Goal: Navigation & Orientation: Go to known website

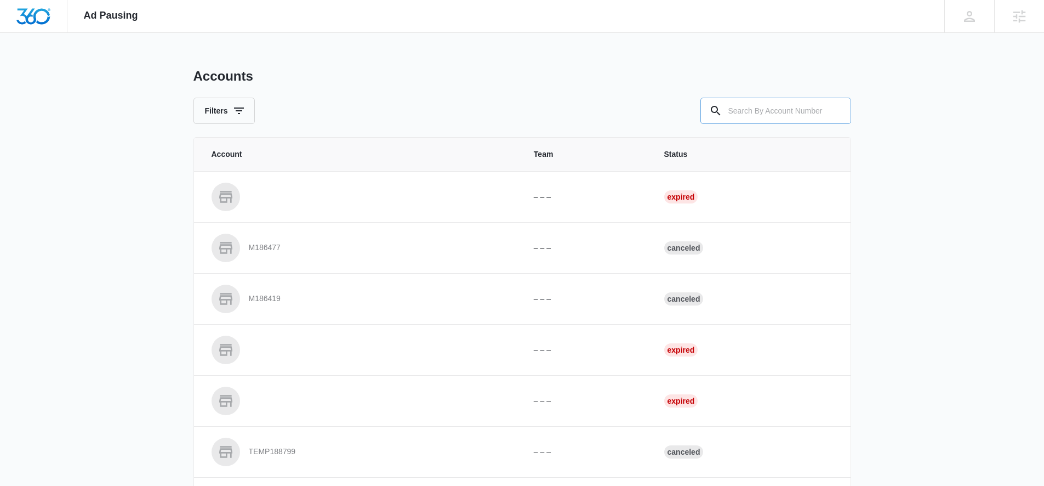
click at [772, 121] on input "text" at bounding box center [775, 111] width 151 height 26
type input "337209"
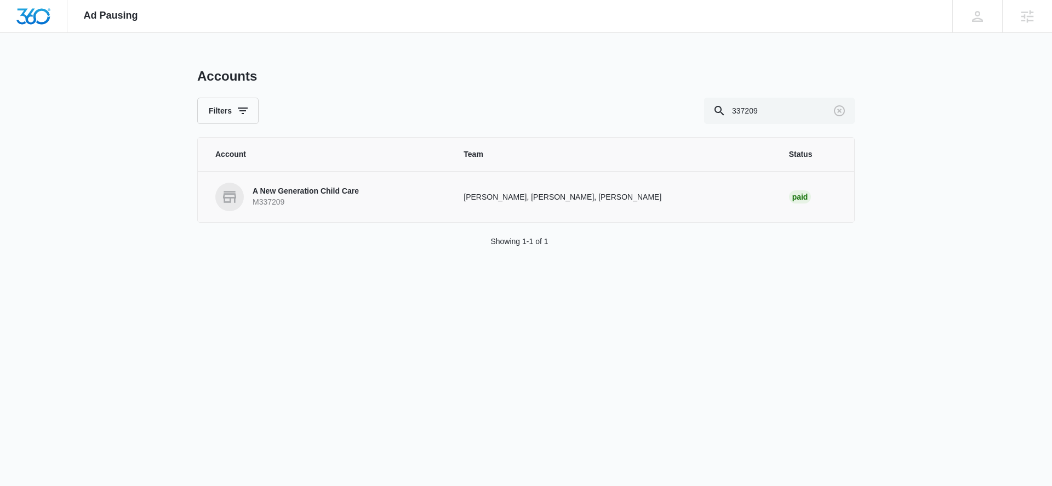
click at [289, 191] on p "A New Generation Child Care" at bounding box center [306, 191] width 106 height 11
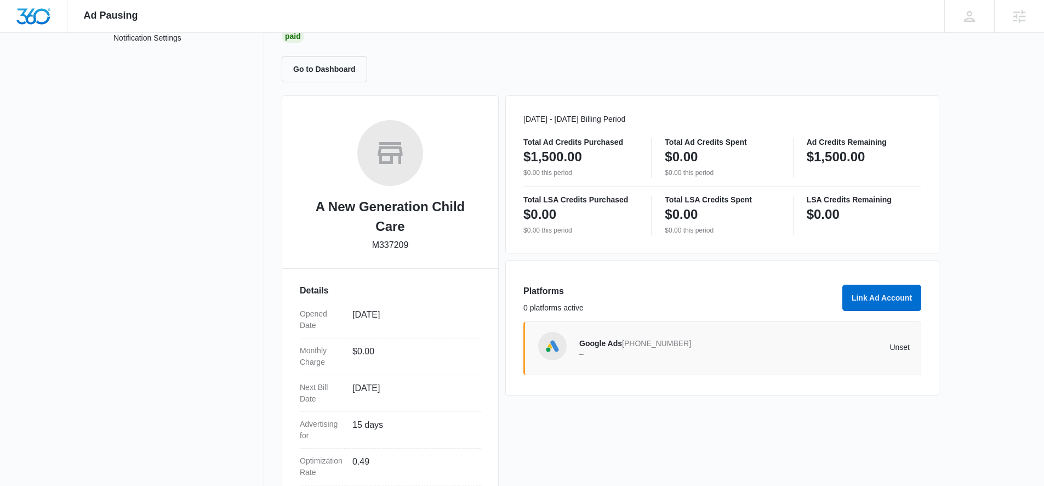
scroll to position [90, 0]
click at [106, 27] on div "Ad Pausing Apps Reputation Websites Forms CRM Email Social Content Ads Intellig…" at bounding box center [110, 16] width 87 height 32
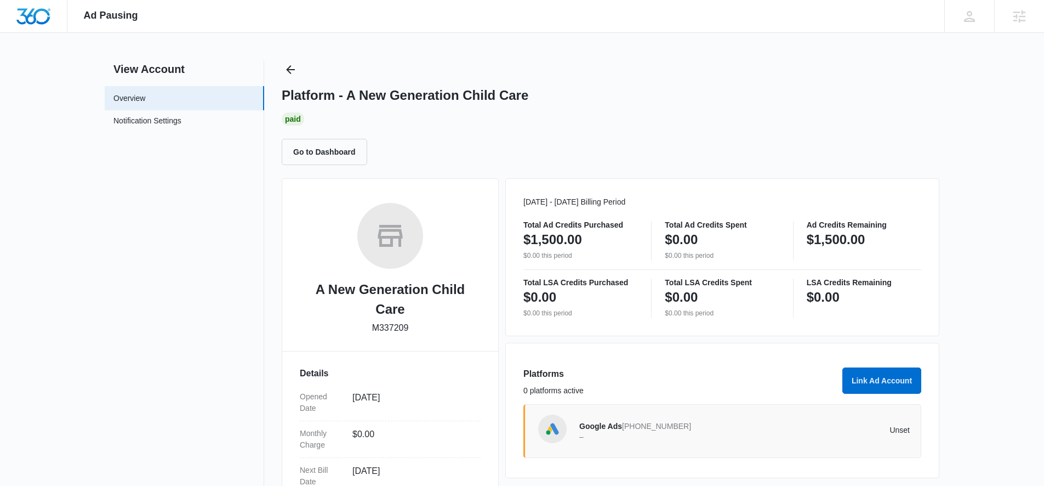
scroll to position [0, 0]
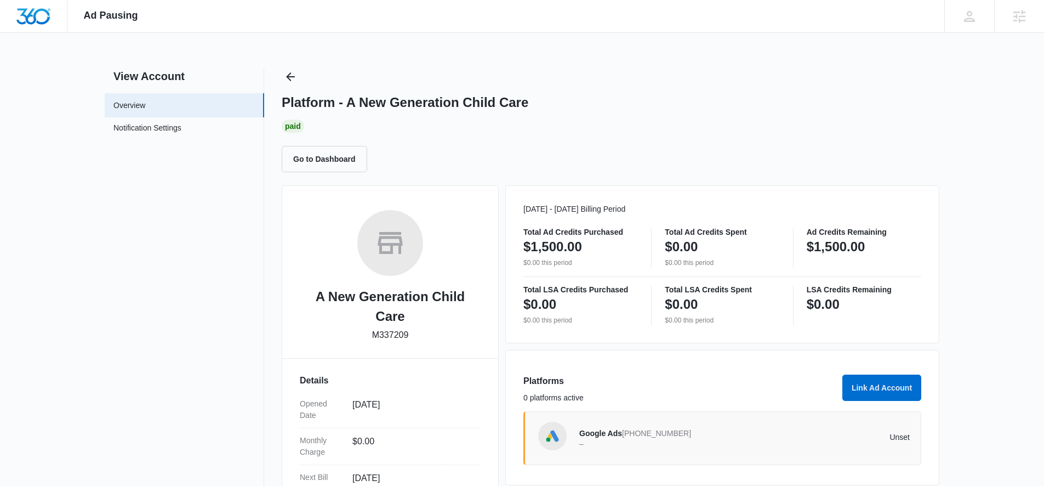
click at [316, 173] on div "Platform - A New Generation Child Care Paid Go to Dashboard A New Generation Ch…" at bounding box center [611, 367] width 658 height 599
click at [307, 156] on button "Go to Dashboard" at bounding box center [325, 159] width 86 height 26
